Goal: Transaction & Acquisition: Purchase product/service

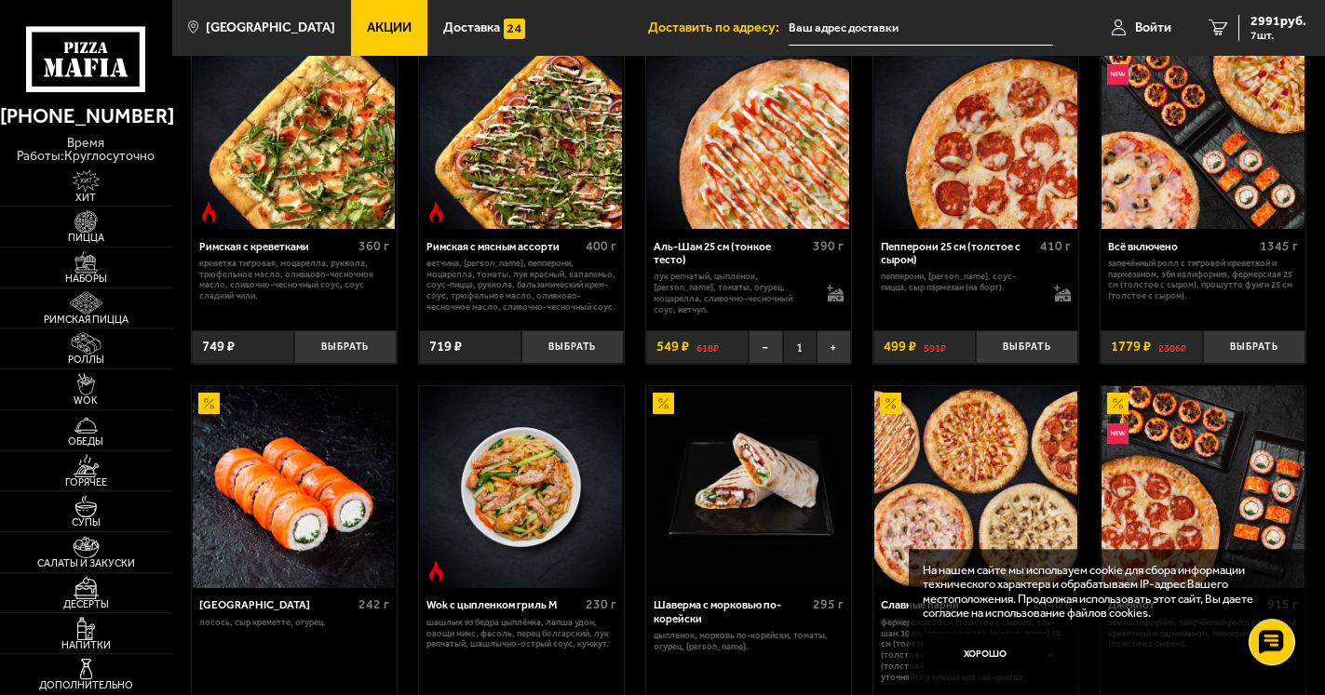
scroll to position [475, 0]
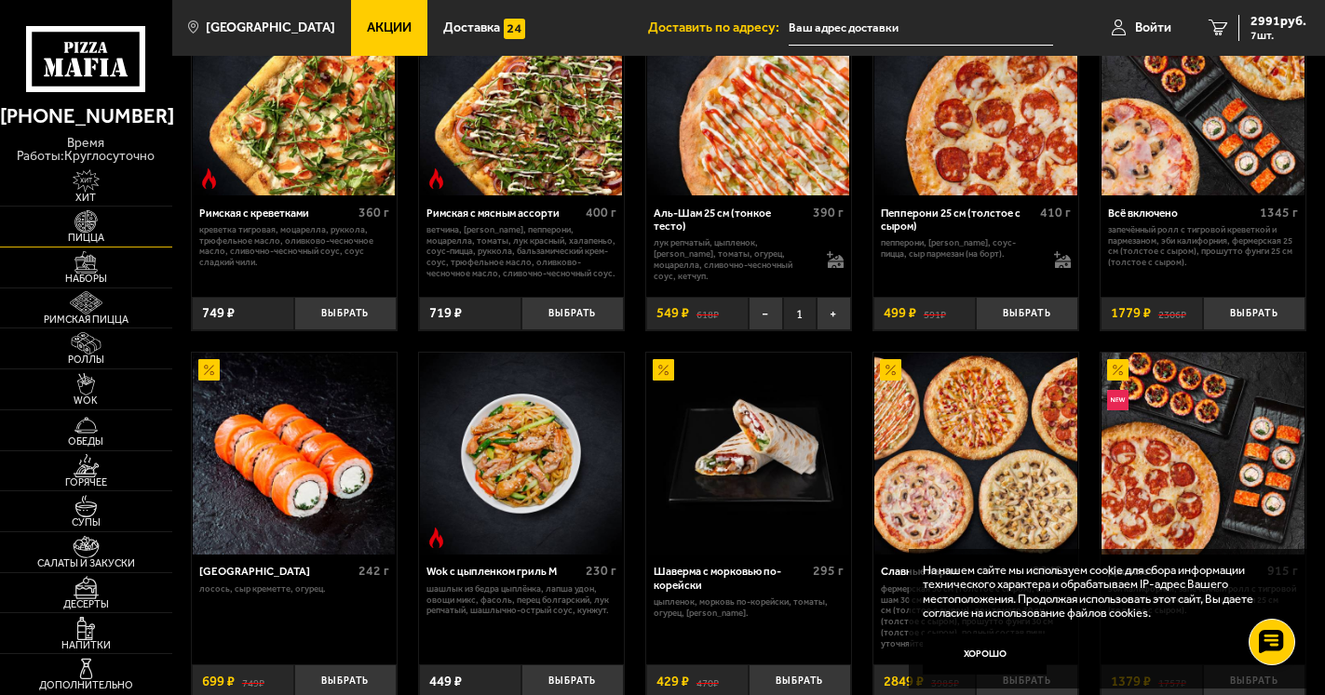
click at [82, 236] on span "Пицца" at bounding box center [86, 238] width 172 height 10
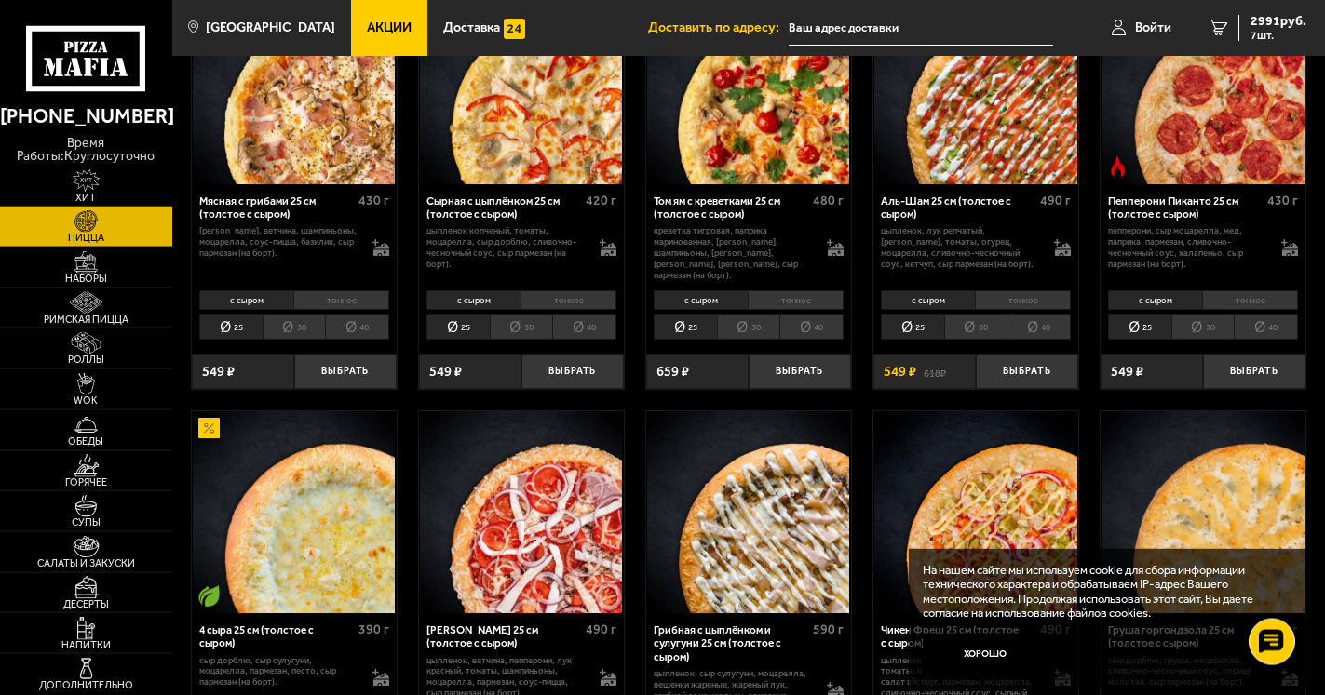
scroll to position [570, 0]
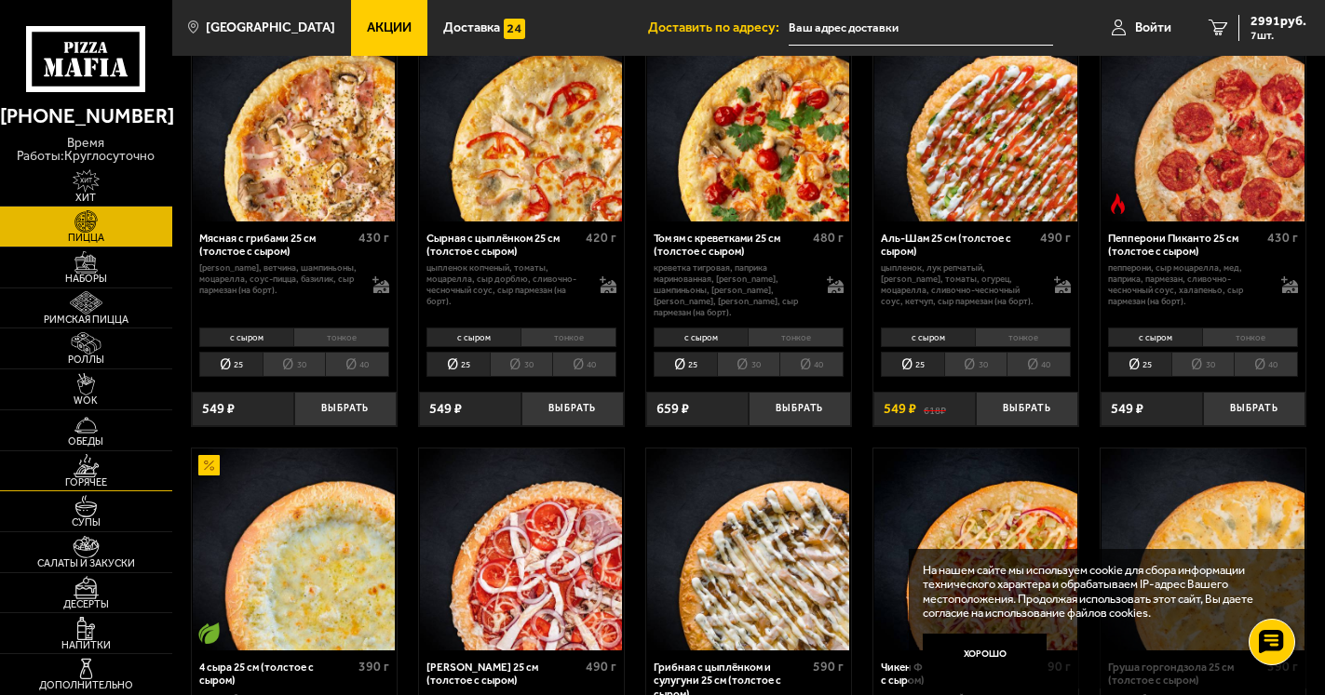
click at [83, 468] on img at bounding box center [86, 465] width 53 height 22
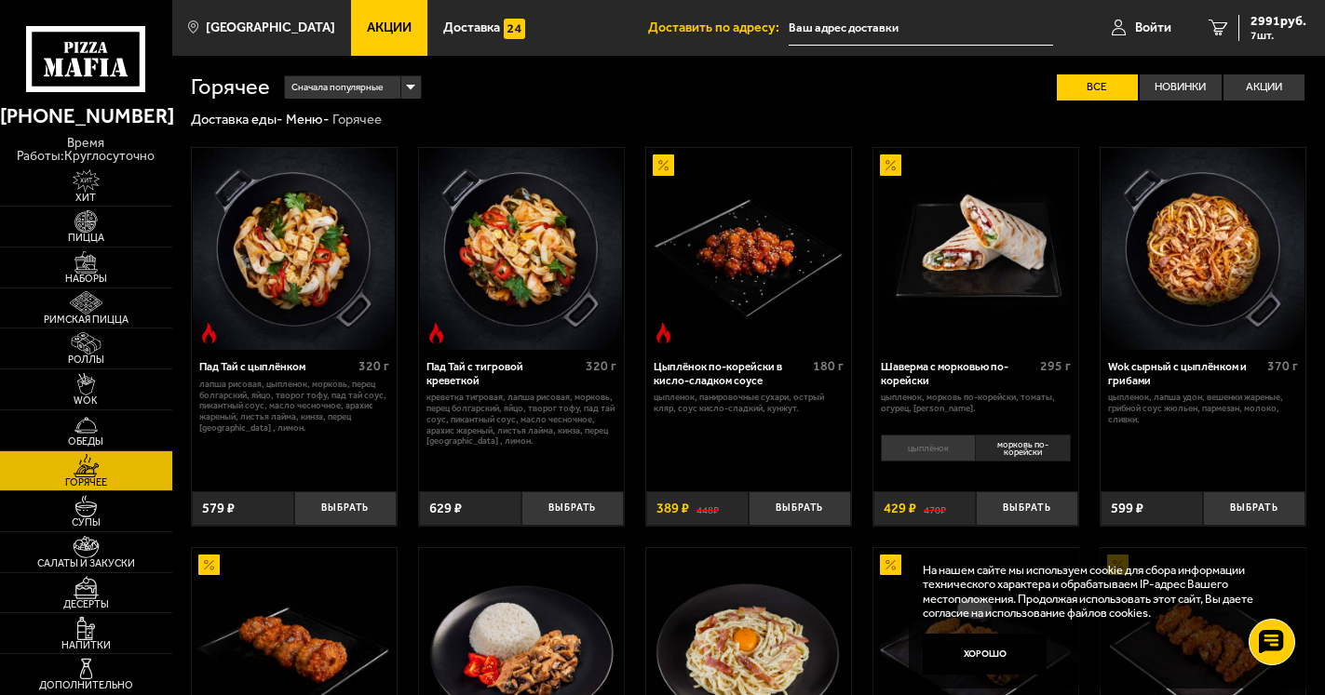
click at [942, 451] on li "цыплёнок" at bounding box center [928, 448] width 94 height 27
